Goal: Book appointment/travel/reservation

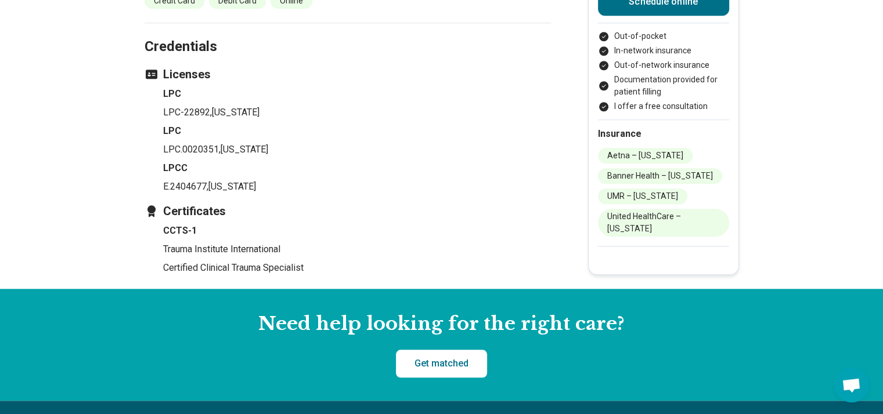
scroll to position [1103, 0]
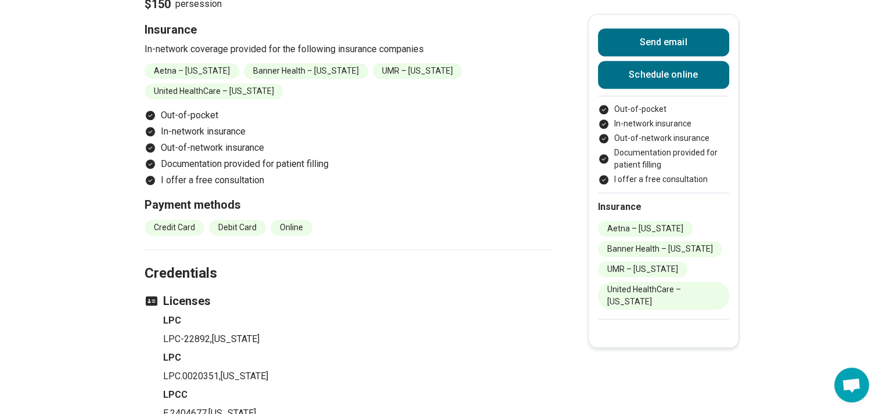
scroll to position [870, 0]
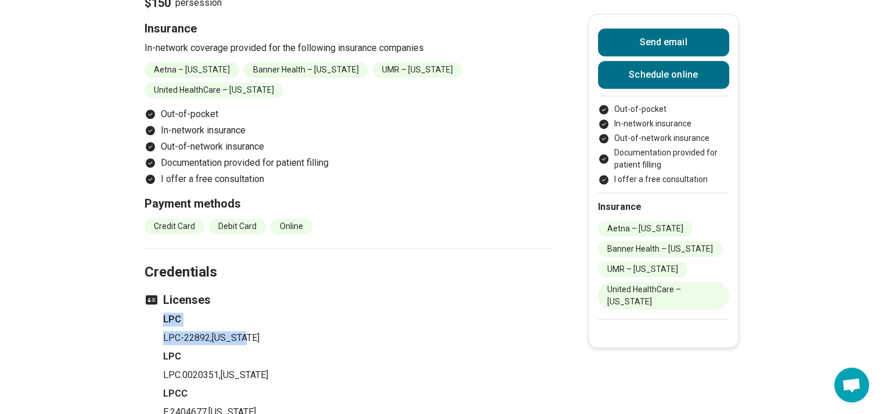
drag, startPoint x: 251, startPoint y: 302, endPoint x: 167, endPoint y: 277, distance: 87.9
click at [167, 292] on div "Licenses LPC LPC-22892 , [US_STATE] LPC LPC.0020351 , [US_STATE] LPCC E.2404677…" at bounding box center [347, 356] width 406 height 128
drag, startPoint x: 175, startPoint y: 287, endPoint x: 270, endPoint y: 305, distance: 96.3
click at [270, 331] on p "LPC-22892 , [US_STATE]" at bounding box center [357, 338] width 388 height 14
click at [254, 331] on p "LPC-22892 , [US_STATE]" at bounding box center [357, 338] width 388 height 14
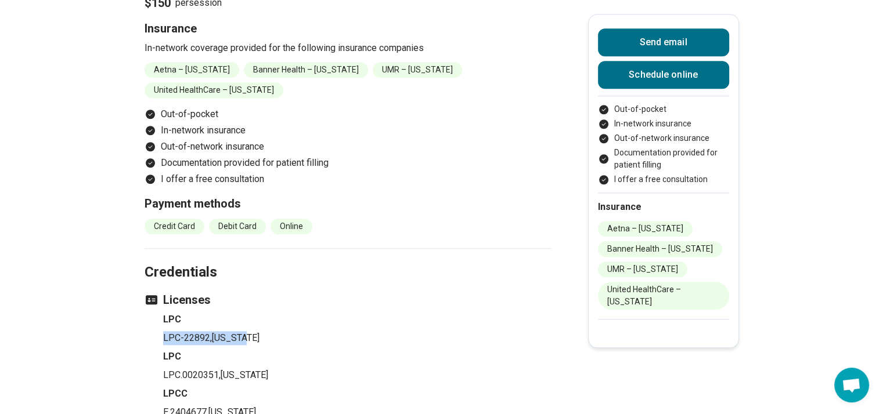
drag, startPoint x: 250, startPoint y: 304, endPoint x: 180, endPoint y: 301, distance: 70.3
click at [165, 313] on ul "LPC LPC-22892 , [US_STATE] LPC LPC.0020351 , [US_STATE] LPCC E.2404677 , [US_ST…" at bounding box center [347, 366] width 406 height 107
copy p "LPC-22892 , [US_STATE]"
drag, startPoint x: 461, startPoint y: 91, endPoint x: 467, endPoint y: 89, distance: 6.1
click at [461, 124] on li "In-network insurance" at bounding box center [347, 131] width 406 height 14
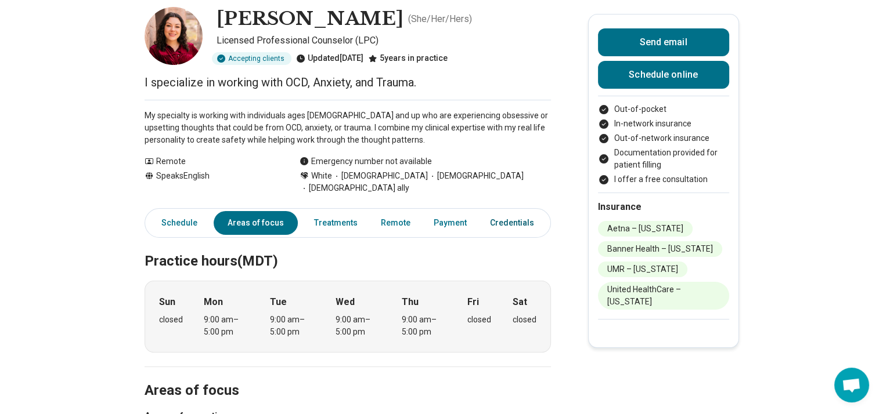
scroll to position [58, 0]
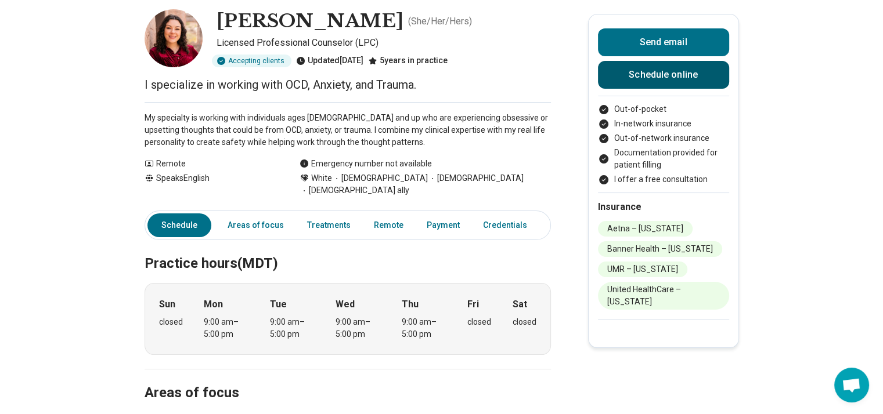
click at [662, 71] on link "Schedule online" at bounding box center [663, 75] width 131 height 28
